Goal: Task Accomplishment & Management: Use online tool/utility

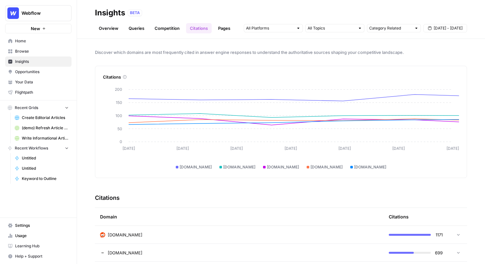
scroll to position [94, 0]
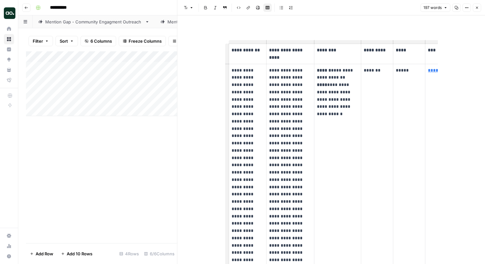
scroll to position [26, 0]
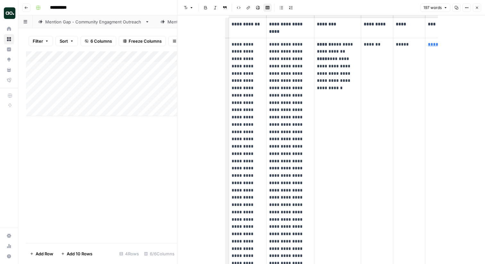
click at [476, 6] on icon "button" at bounding box center [477, 8] width 4 height 4
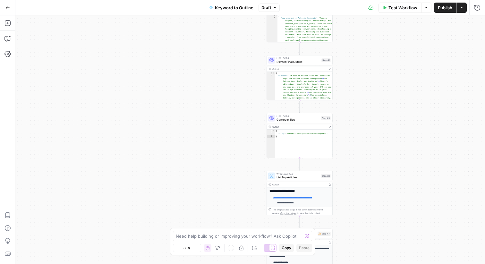
scroll to position [70, 0]
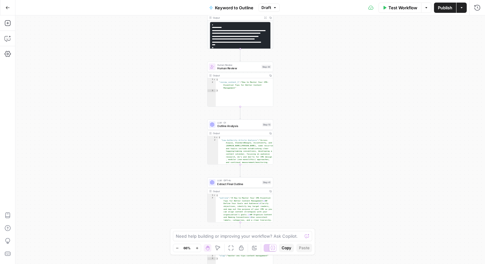
drag, startPoint x: 239, startPoint y: 81, endPoint x: 180, endPoint y: 206, distance: 137.9
click at [179, 206] on div "true false Workflow Set Inputs Inputs LLM · GPT-4o Search Query Step 40 Output …" at bounding box center [249, 139] width 469 height 248
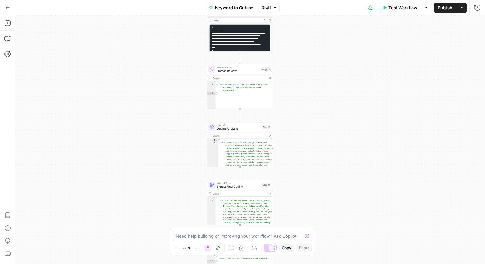
click at [180, 247] on button "Zoom Out" at bounding box center [177, 248] width 8 height 8
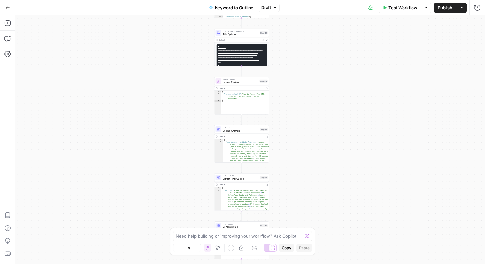
click at [178, 247] on icon "button" at bounding box center [177, 248] width 4 height 4
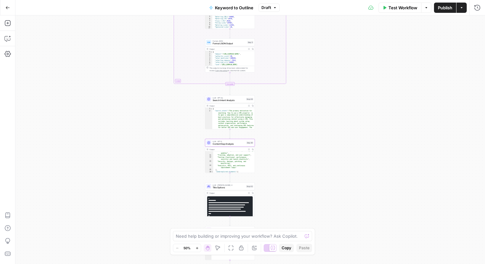
drag, startPoint x: 193, startPoint y: 120, endPoint x: 181, endPoint y: 263, distance: 143.8
click at [181, 263] on div "true false Workflow Set Inputs Inputs LLM · GPT-4o Search Query Step 40 Output …" at bounding box center [249, 139] width 469 height 248
drag, startPoint x: 171, startPoint y: 90, endPoint x: 171, endPoint y: 263, distance: 173.1
click at [171, 263] on div "true false Workflow Set Inputs Inputs LLM · GPT-4o Search Query Step 40 Output …" at bounding box center [249, 139] width 469 height 248
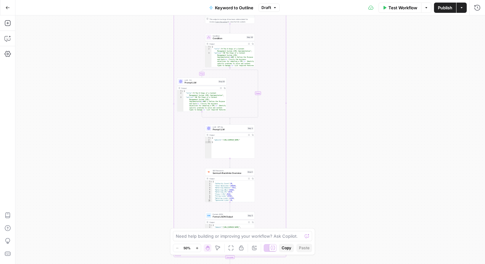
drag, startPoint x: 157, startPoint y: 151, endPoint x: 157, endPoint y: 263, distance: 112.2
click at [157, 263] on div "true false Workflow Set Inputs Inputs LLM · GPT-4o Search Query Step 40 Output …" at bounding box center [249, 139] width 469 height 248
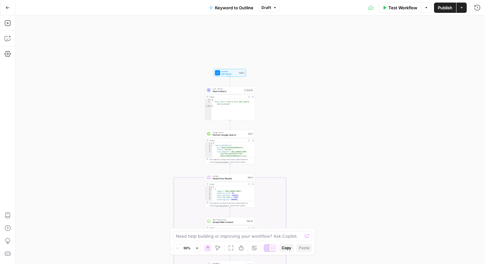
drag, startPoint x: 150, startPoint y: 163, endPoint x: 150, endPoint y: 263, distance: 100.0
click at [150, 263] on div "true false Workflow Set Inputs Inputs LLM · GPT-4o Search Query Step 40 Output …" at bounding box center [249, 139] width 469 height 248
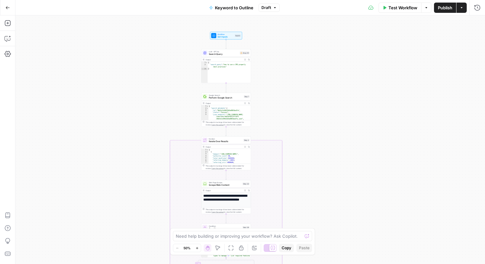
drag, startPoint x: 150, startPoint y: 149, endPoint x: 146, endPoint y: 106, distance: 42.8
click at [146, 106] on div "true false Workflow Set Inputs Inputs LLM · GPT-4o Search Query Step 40 Output …" at bounding box center [249, 139] width 469 height 248
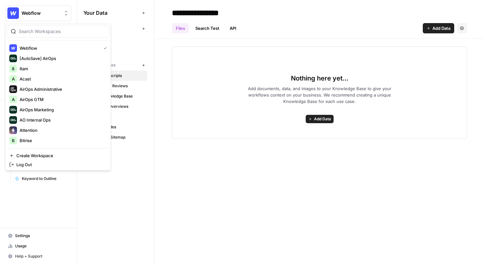
scroll to position [142, 0]
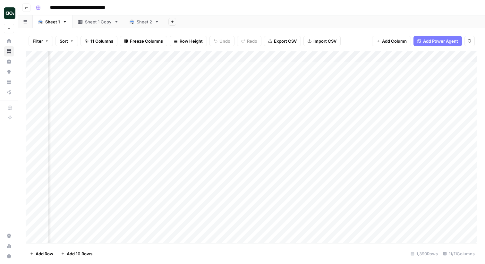
scroll to position [0, 195]
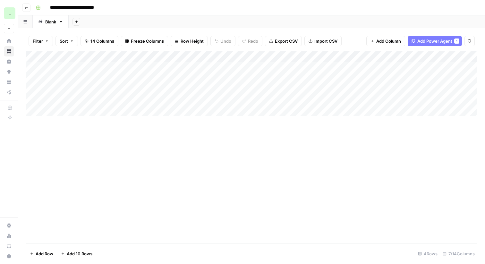
click at [78, 7] on input "**********" at bounding box center [78, 8] width 63 height 10
type input "**********"
click at [208, 174] on div "Add Column" at bounding box center [251, 147] width 451 height 192
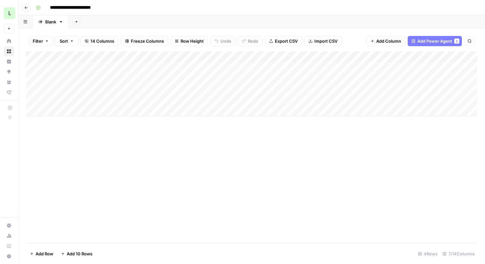
click at [179, 78] on div "Add Column" at bounding box center [251, 83] width 451 height 65
click at [224, 68] on div "Add Column" at bounding box center [251, 83] width 451 height 65
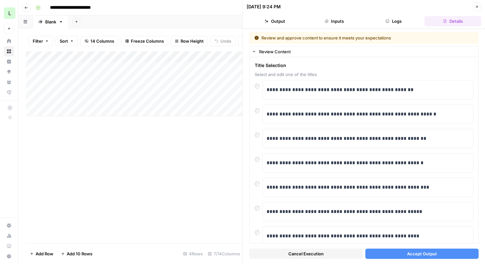
click at [396, 250] on button "Accept Output" at bounding box center [421, 253] width 113 height 10
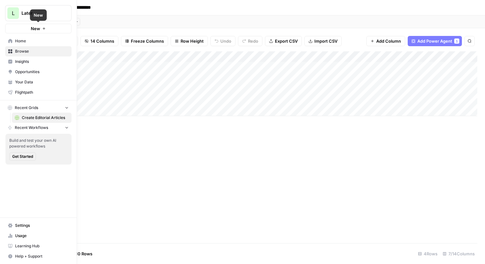
click at [62, 31] on button "New" at bounding box center [38, 29] width 66 height 10
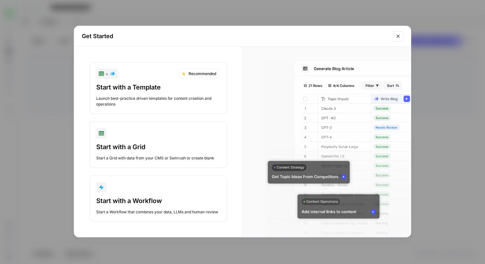
click at [169, 97] on div "Launch best-practice driven templates for content creation and operations" at bounding box center [158, 102] width 124 height 12
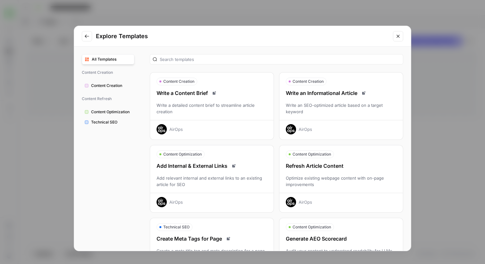
scroll to position [48, 0]
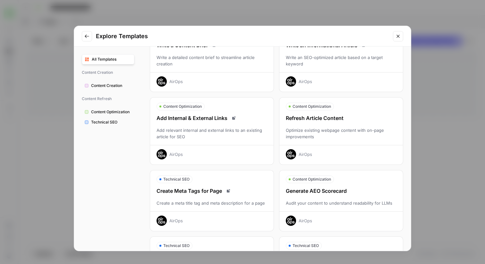
click at [312, 150] on div "AirOps" at bounding box center [340, 152] width 123 height 14
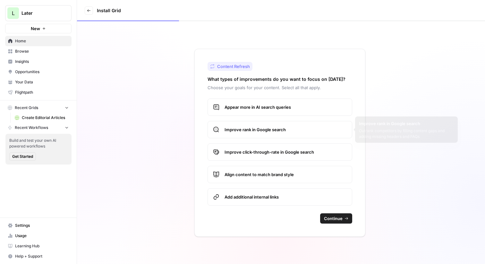
click at [287, 104] on span "Appear more in AI search queries" at bounding box center [285, 107] width 122 height 6
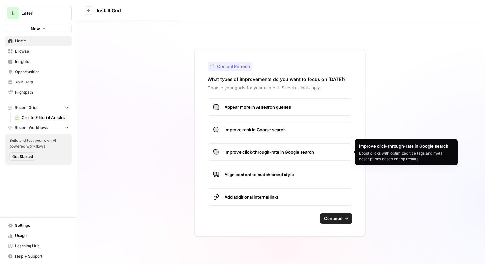
click at [290, 156] on label "Improve click-through-rate in Google search" at bounding box center [279, 151] width 145 height 17
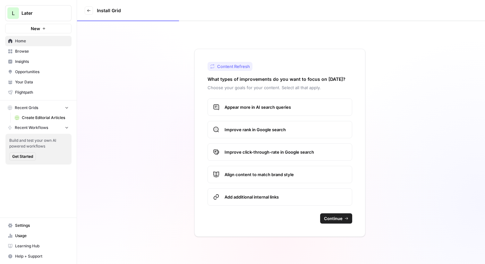
click at [284, 128] on span "Improve rank in Google search" at bounding box center [285, 129] width 122 height 6
click at [288, 169] on label "Align content to match brand style" at bounding box center [279, 174] width 145 height 17
click at [339, 218] on span "Continue" at bounding box center [333, 218] width 19 height 6
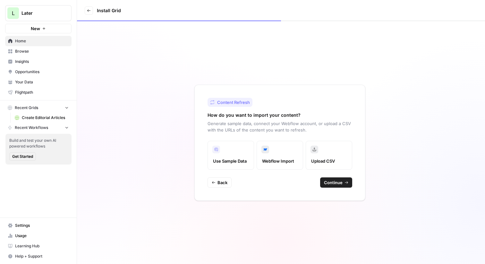
click at [328, 180] on span "Continue" at bounding box center [333, 182] width 19 height 6
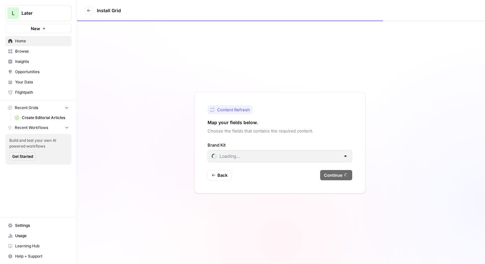
type input "Later"
click at [223, 176] on span "Back" at bounding box center [222, 175] width 10 height 6
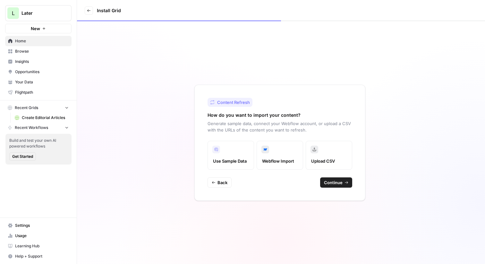
click at [340, 184] on span "Continue" at bounding box center [333, 182] width 19 height 6
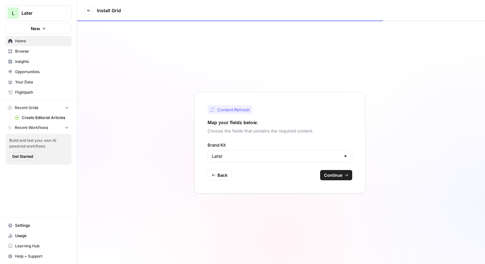
click at [334, 176] on span "Continue" at bounding box center [333, 175] width 19 height 6
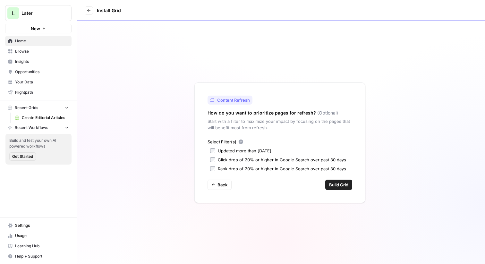
click at [347, 182] on span "Build Grid" at bounding box center [338, 184] width 19 height 6
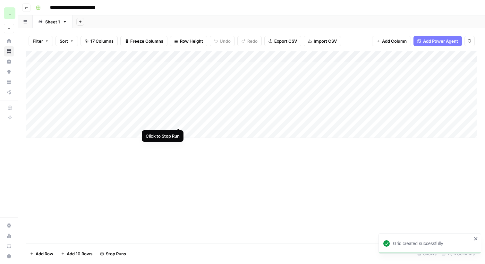
click at [179, 123] on div "Add Column" at bounding box center [251, 94] width 451 height 87
click at [179, 113] on div "Add Column" at bounding box center [251, 94] width 451 height 87
click at [179, 98] on div "Add Column" at bounding box center [251, 94] width 451 height 87
click at [179, 90] on div "Add Column" at bounding box center [251, 94] width 451 height 87
click at [178, 78] on div "Add Column" at bounding box center [251, 94] width 451 height 87
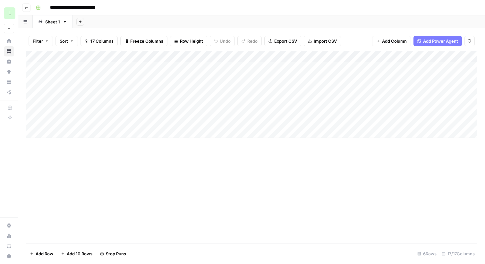
click at [179, 68] on div "Add Column" at bounding box center [251, 94] width 451 height 87
click at [69, 66] on div "Add Column" at bounding box center [251, 94] width 451 height 87
click at [69, 66] on body "**********" at bounding box center [242, 132] width 485 height 264
click at [69, 66] on input "**********" at bounding box center [102, 69] width 103 height 8
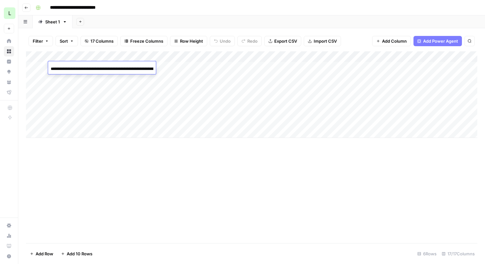
drag, startPoint x: 71, startPoint y: 67, endPoint x: 20, endPoint y: 67, distance: 51.3
click at [20, 67] on body "**********" at bounding box center [242, 132] width 485 height 264
paste input
type input "**********"
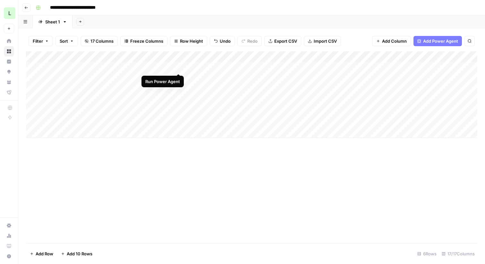
click at [179, 68] on div "Add Column" at bounding box center [251, 94] width 451 height 87
click at [82, 66] on div "Add Column" at bounding box center [251, 94] width 451 height 87
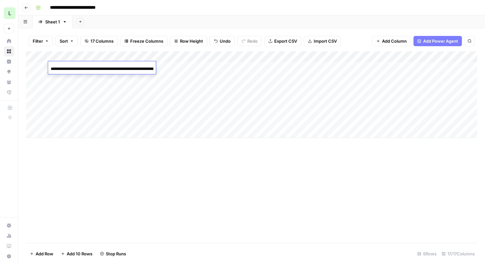
drag, startPoint x: 79, startPoint y: 70, endPoint x: 37, endPoint y: 70, distance: 41.4
click at [37, 70] on body "**********" at bounding box center [242, 132] width 485 height 264
click at [77, 78] on div "Add Column" at bounding box center [251, 94] width 451 height 87
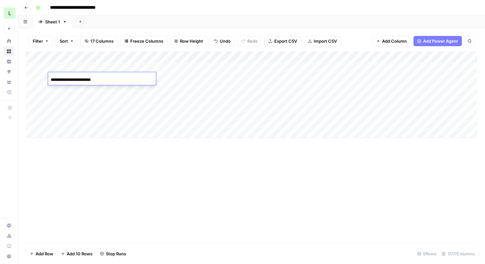
click at [78, 88] on div "Add Column" at bounding box center [251, 94] width 451 height 87
click at [78, 96] on div "Add Column" at bounding box center [251, 94] width 451 height 87
click at [78, 119] on div "Add Column" at bounding box center [251, 94] width 451 height 87
click at [101, 66] on div "Add Column" at bounding box center [251, 94] width 451 height 87
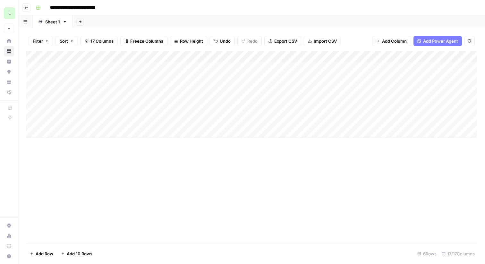
click at [85, 65] on div "Add Column" at bounding box center [251, 94] width 451 height 87
click at [85, 65] on input "**********" at bounding box center [102, 69] width 103 height 8
click at [94, 68] on input "**********" at bounding box center [102, 69] width 103 height 8
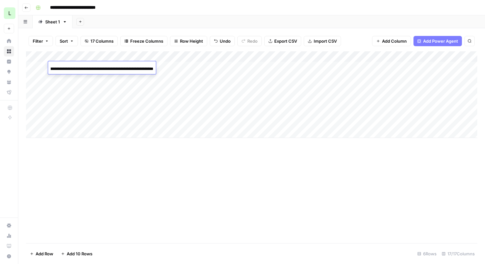
drag, startPoint x: 74, startPoint y: 67, endPoint x: 98, endPoint y: 67, distance: 24.7
click at [98, 67] on input "**********" at bounding box center [102, 69] width 103 height 8
click at [75, 67] on input "**********" at bounding box center [102, 69] width 103 height 8
drag, startPoint x: 71, startPoint y: 67, endPoint x: 256, endPoint y: 68, distance: 185.3
click at [256, 68] on body "**********" at bounding box center [242, 132] width 485 height 264
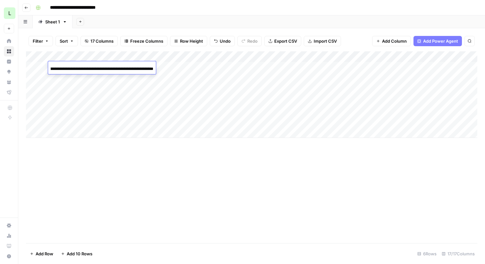
type input "**********"
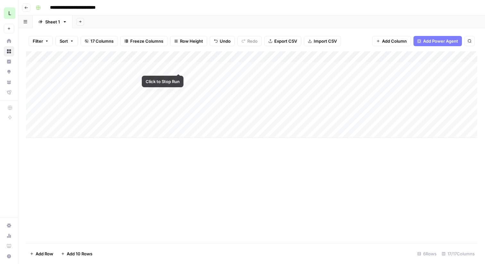
click at [181, 64] on div "Add Column" at bounding box center [251, 94] width 451 height 87
click at [179, 66] on div "Add Column" at bounding box center [251, 94] width 451 height 87
click at [75, 67] on div "Add Column" at bounding box center [251, 94] width 451 height 87
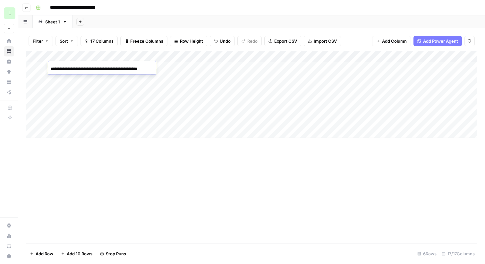
drag, startPoint x: 90, startPoint y: 68, endPoint x: 188, endPoint y: 72, distance: 97.8
click at [190, 72] on body "**********" at bounding box center [242, 132] width 485 height 264
click at [232, 106] on div "Add Column" at bounding box center [251, 94] width 451 height 87
click at [100, 66] on div "Add Column" at bounding box center [251, 94] width 451 height 87
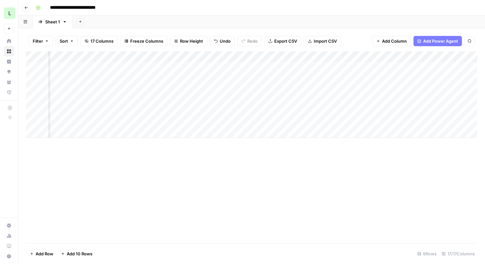
click at [319, 66] on div "Add Column" at bounding box center [251, 94] width 451 height 87
click at [230, 67] on div "Add Column" at bounding box center [251, 94] width 451 height 87
click at [179, 66] on div "Add Column" at bounding box center [251, 94] width 451 height 87
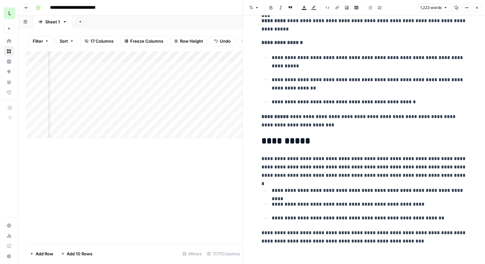
scroll to position [1931, 0]
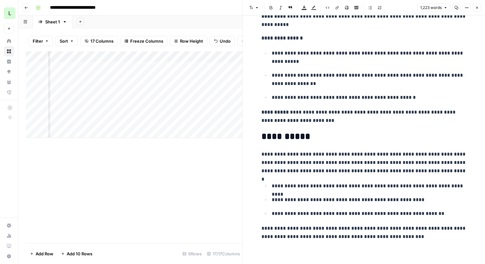
click at [478, 7] on icon "button" at bounding box center [477, 8] width 4 height 4
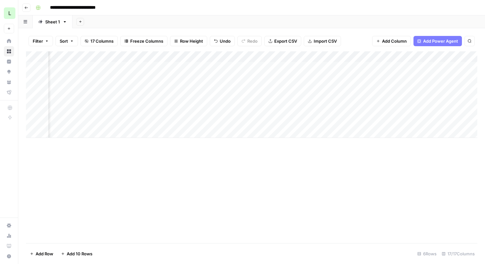
scroll to position [0, 602]
click at [244, 66] on div "Add Column" at bounding box center [251, 94] width 451 height 87
click at [232, 55] on div "Add Column" at bounding box center [251, 94] width 451 height 87
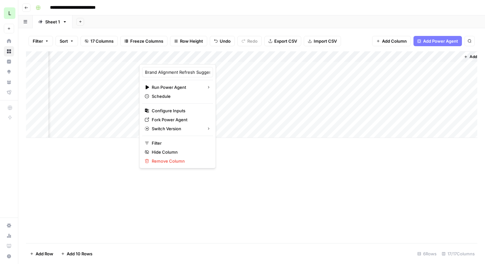
click at [232, 147] on div "Add Column" at bounding box center [251, 147] width 451 height 192
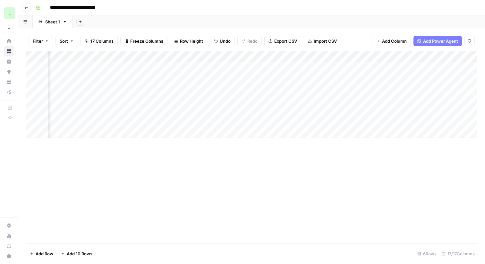
scroll to position [0, 762]
click at [192, 66] on div "Add Column" at bounding box center [251, 94] width 451 height 87
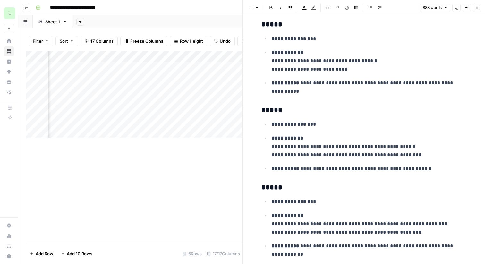
scroll to position [1704, 0]
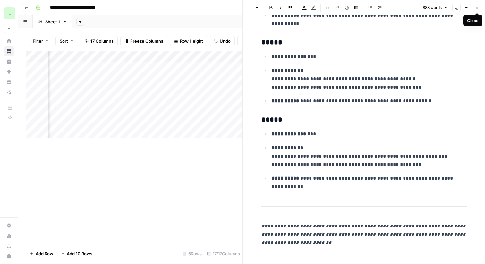
click at [478, 6] on icon "button" at bounding box center [477, 8] width 4 height 4
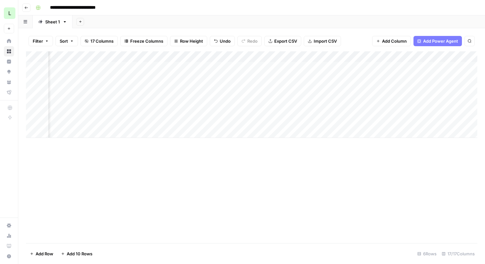
click at [411, 66] on div "Add Column" at bounding box center [251, 94] width 451 height 87
click at [428, 67] on div "Add Column" at bounding box center [251, 94] width 451 height 87
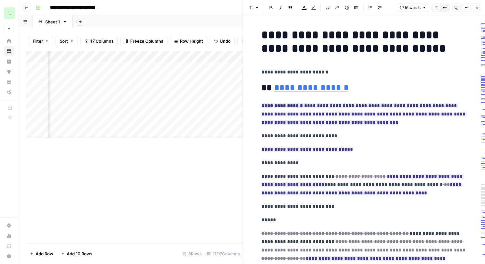
click at [476, 6] on icon "button" at bounding box center [477, 8] width 4 height 4
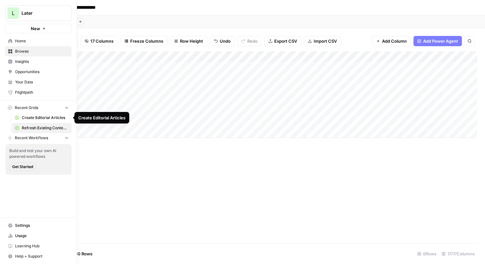
click at [40, 119] on span "Create Editorial Articles" at bounding box center [45, 118] width 47 height 6
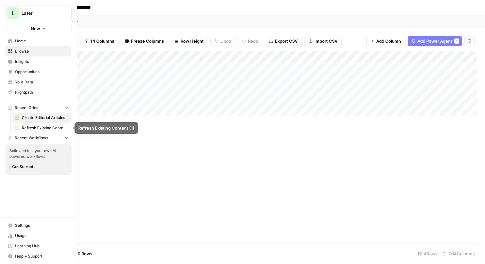
click at [36, 130] on span "Refresh Existing Content (1)" at bounding box center [45, 128] width 47 height 6
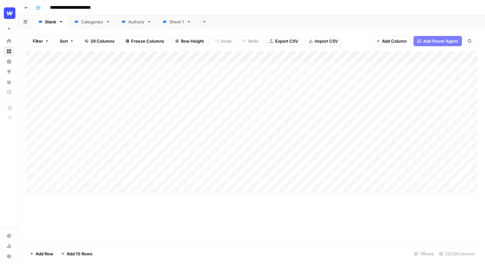
click at [354, 44] on div "Filter Sort 29 Columns Freeze Columns Row Height Undo Redo Export CSV Import CS…" at bounding box center [251, 41] width 451 height 21
click at [283, 221] on div "Add Column" at bounding box center [251, 147] width 451 height 192
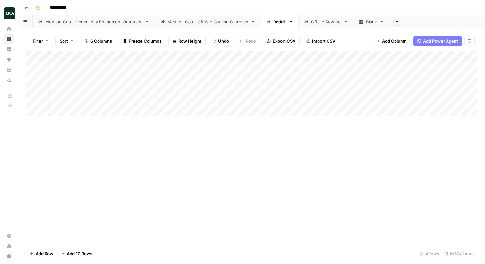
scroll to position [0, 71]
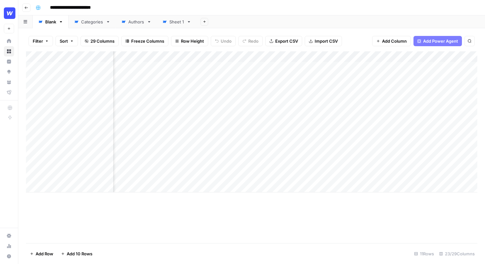
scroll to position [0, 312]
